Goal: Information Seeking & Learning: Find specific fact

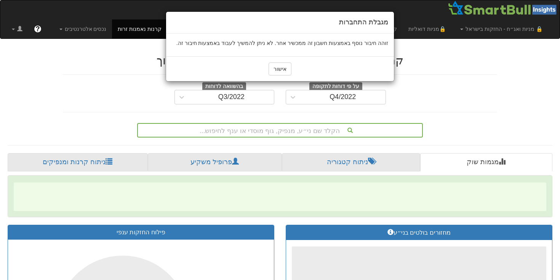
click at [138, 32] on div "מגבלת התחברות זוהה חיבור נוסף באמצעות חשבון זה ממכשיר אחר. לא ניתן להמשיך לעבוד…" at bounding box center [280, 140] width 560 height 280
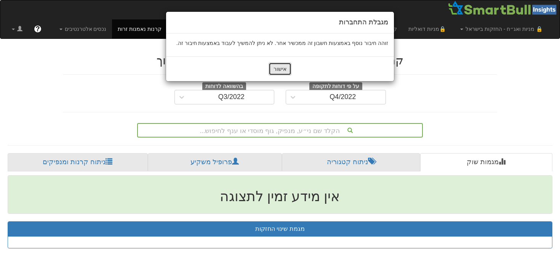
click at [280, 65] on button "אישור" at bounding box center [280, 69] width 23 height 13
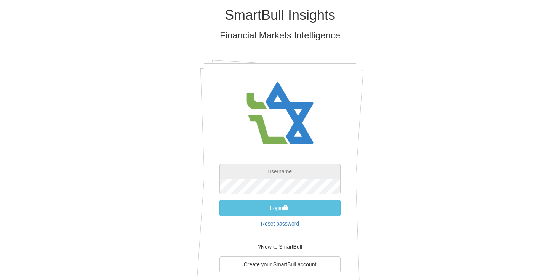
click at [289, 168] on input "text" at bounding box center [280, 171] width 121 height 15
type input "[EMAIL_ADDRESS][DOMAIN_NAME]"
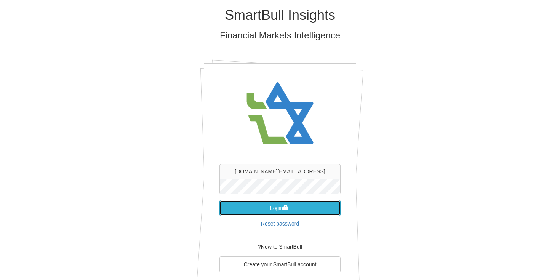
click at [283, 212] on button "Login" at bounding box center [280, 208] width 121 height 16
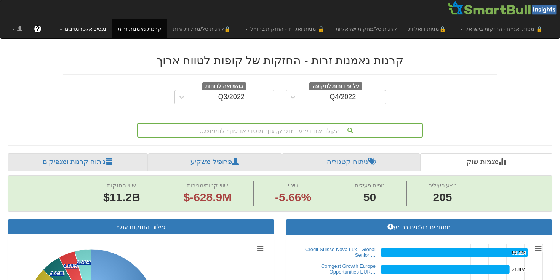
click at [455, 31] on link "נכסים אלטרנטיבים" at bounding box center [502, 28] width 94 height 19
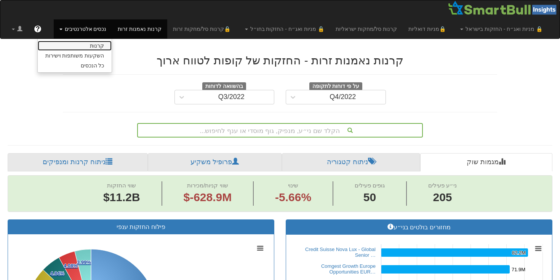
click at [112, 50] on link "קרנות" at bounding box center [75, 46] width 74 height 10
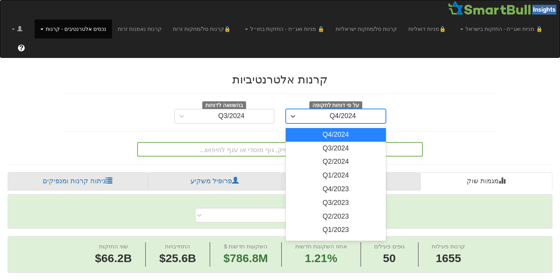
click at [317, 110] on div "Q4/2024" at bounding box center [342, 116] width 85 height 12
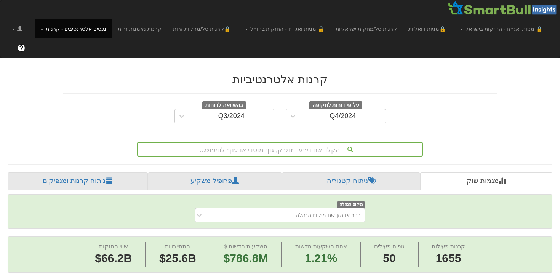
click at [408, 101] on div at bounding box center [448, 101] width 112 height 0
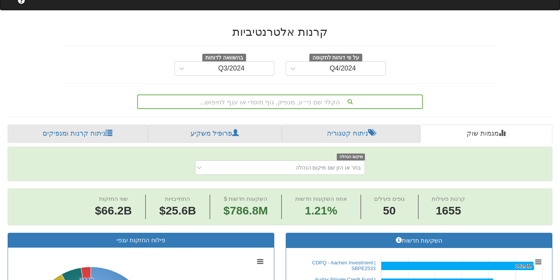
click at [313, 109] on div "הקלד שם ני״ע, מנפיק, גוף מוסדי או ענף לחיפוש..." at bounding box center [280, 102] width 286 height 14
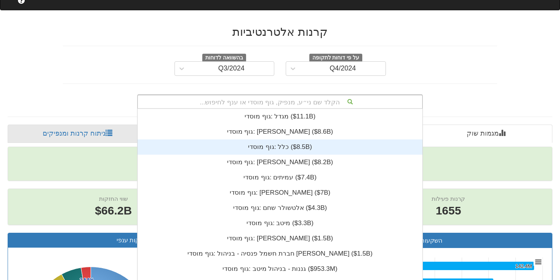
scroll to position [190, 0]
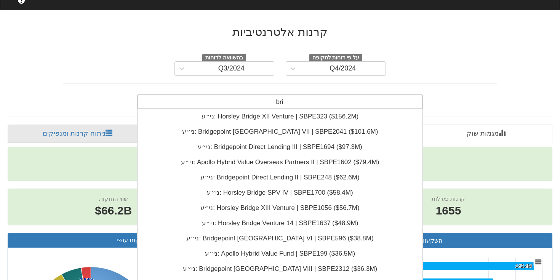
type input "bri"
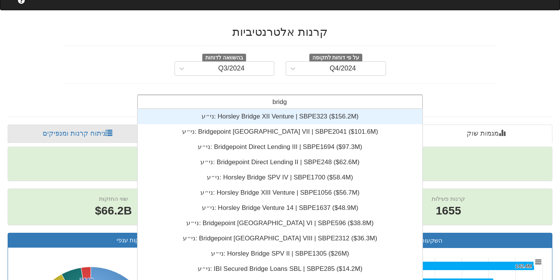
type input "bridge"
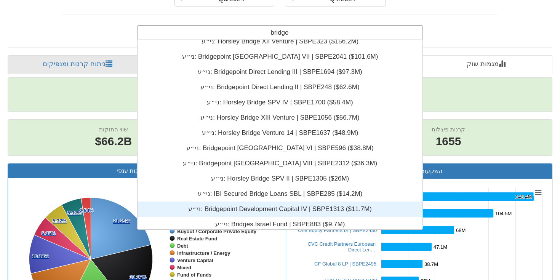
scroll to position [0, 0]
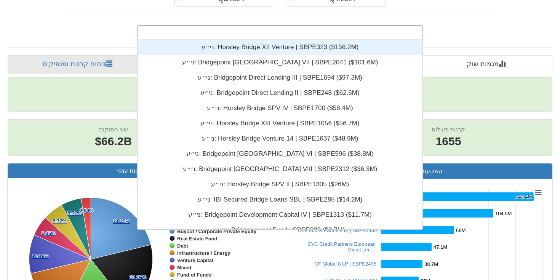
click at [436, 22] on div "bridge ני״ע: ‎Horsley Bridge XII Venture | SBPE323 ‎($156.2M)‏ ני״ע: ‎Bridgepoi…" at bounding box center [280, 31] width 446 height 18
